Goal: Navigation & Orientation: Go to known website

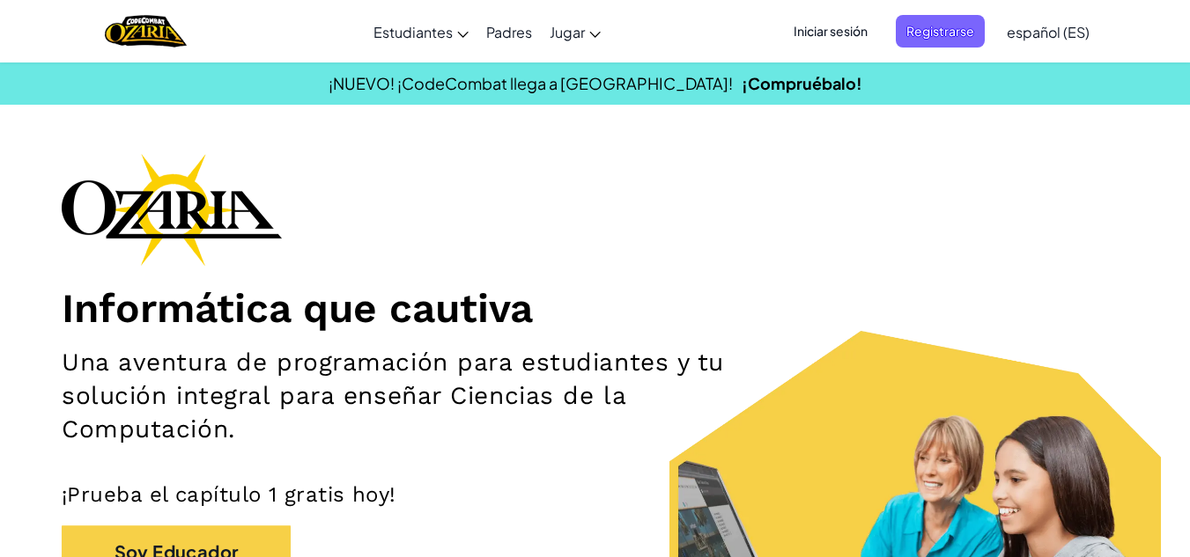
click at [839, 34] on span "Iniciar sesión" at bounding box center [830, 31] width 95 height 33
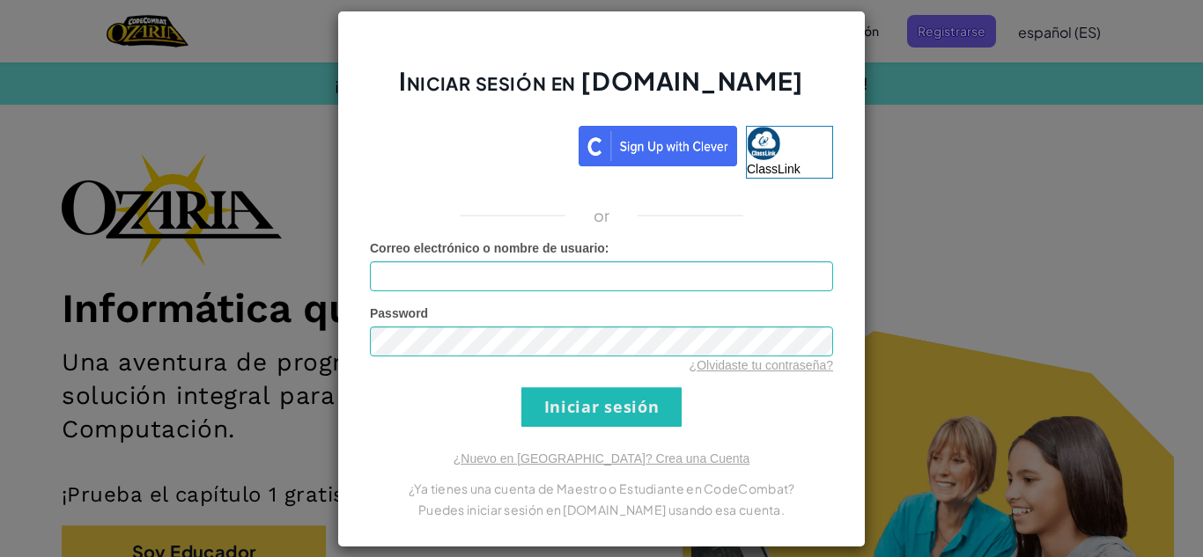
scroll to position [17, 0]
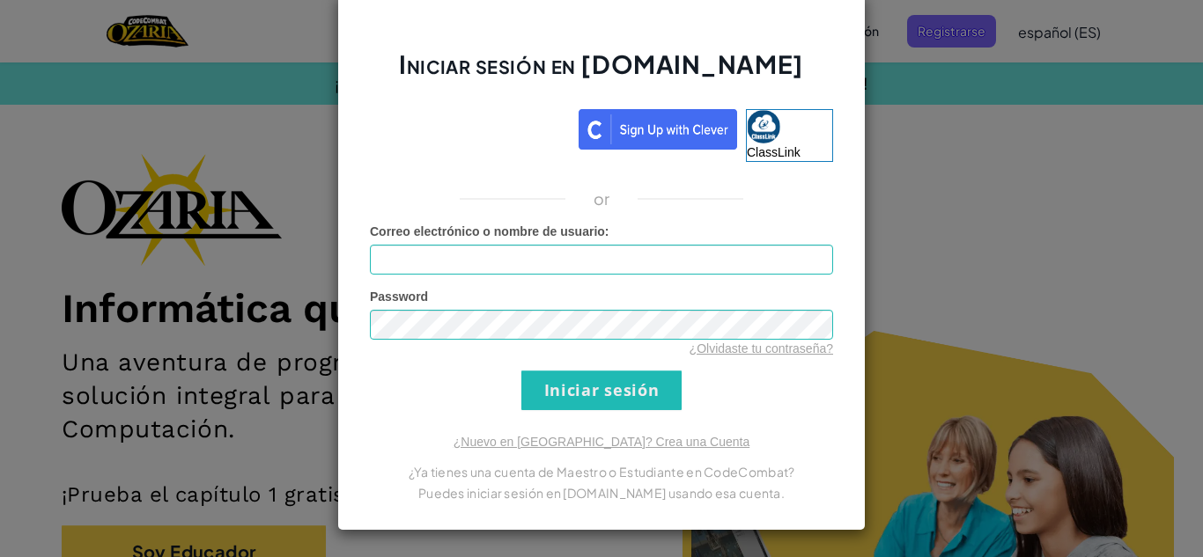
click at [1004, 186] on div "Iniciar sesión en [DOMAIN_NAME] ClassLink or Error desconocido. Correo electrón…" at bounding box center [601, 278] width 1203 height 557
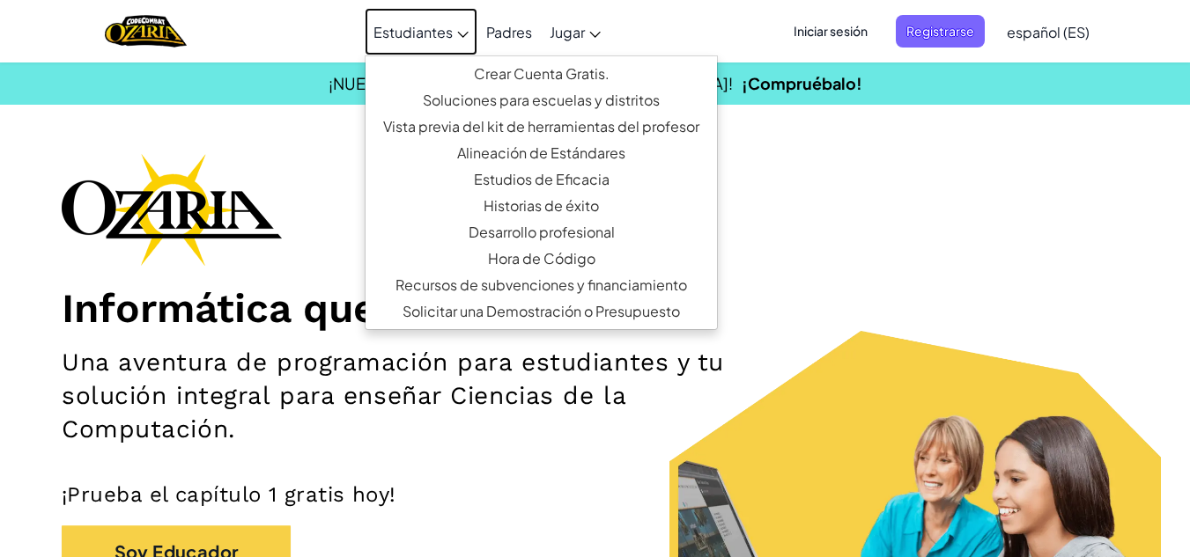
click at [444, 25] on span "Estudiantes" at bounding box center [412, 32] width 79 height 18
click at [896, 174] on div "Informática que cautiva Una aventura de programación para estudiantes y tu solu…" at bounding box center [595, 409] width 1066 height 513
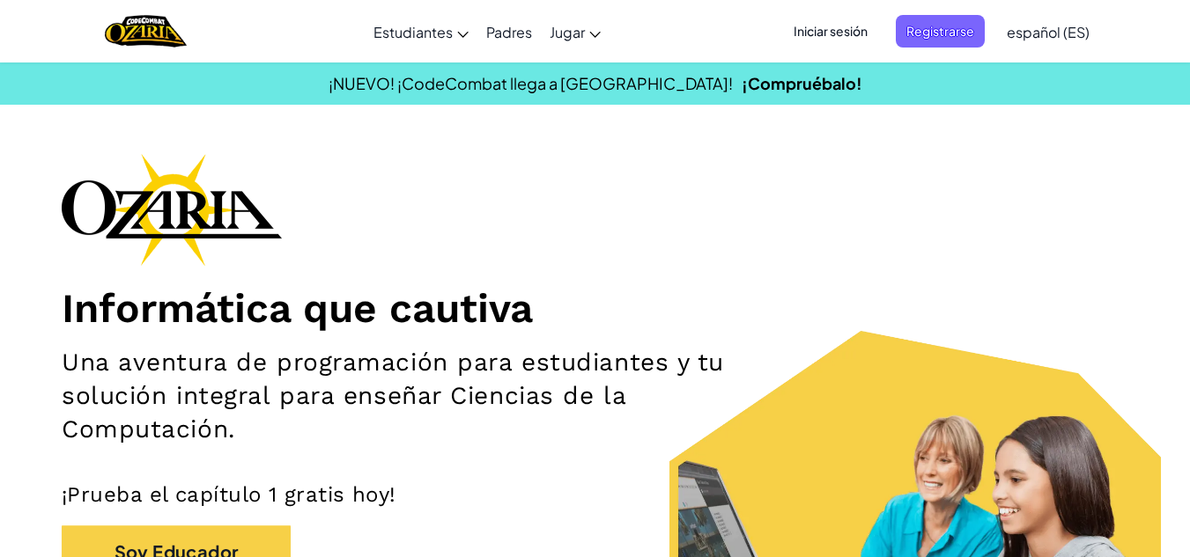
click at [580, 370] on h2 "Una aventura de programación para estudiantes y tu solución integral para enseñ…" at bounding box center [419, 396] width 714 height 100
click at [861, 41] on span "Iniciar sesión" at bounding box center [830, 31] width 95 height 33
